Goal: Find specific fact: Find specific fact

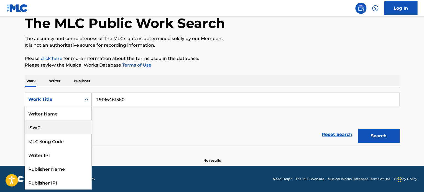
click at [57, 130] on div "ISWC" at bounding box center [58, 127] width 66 height 14
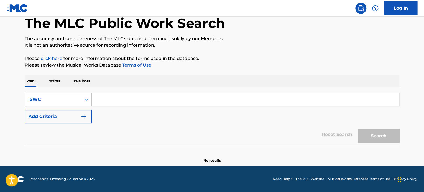
click at [232, 97] on input "Search Form" at bounding box center [245, 99] width 307 height 13
paste input "T9196461560"
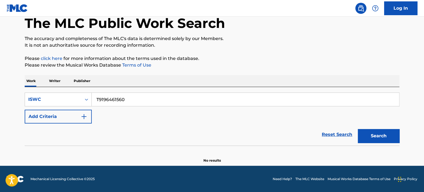
type input "T9196461560"
click at [358, 129] on button "Search" at bounding box center [379, 136] width 42 height 14
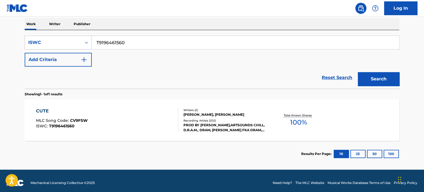
scroll to position [91, 0]
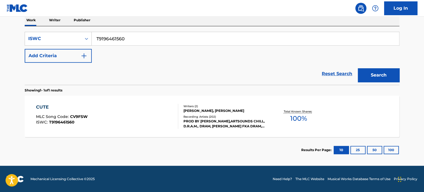
click at [267, 122] on div "Total Known Shares: 100 %" at bounding box center [298, 116] width 62 height 17
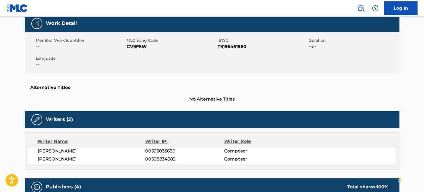
scroll to position [83, 0]
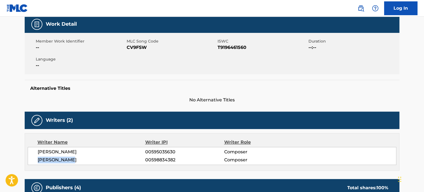
drag, startPoint x: 79, startPoint y: 159, endPoint x: 34, endPoint y: 160, distance: 44.6
click at [34, 160] on div "[PERSON_NAME] 00595035630 Composer [PERSON_NAME] 00598834382 Composer" at bounding box center [212, 156] width 368 height 18
copy span "[PERSON_NAME]"
